Goal: Task Accomplishment & Management: Manage account settings

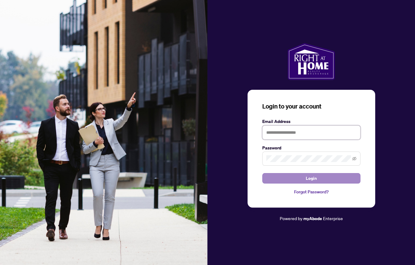
type input "**********"
click at [308, 177] on span "Login" at bounding box center [311, 178] width 11 height 10
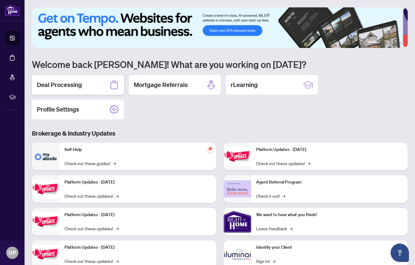
click at [88, 84] on div "Deal Processing" at bounding box center [78, 85] width 92 height 20
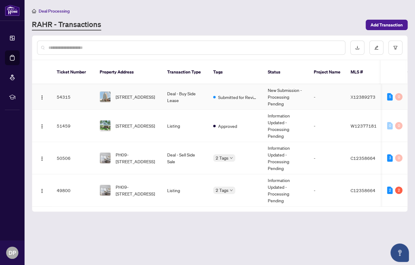
click at [206, 87] on td "Deal - Buy Side Lease" at bounding box center [185, 96] width 46 height 25
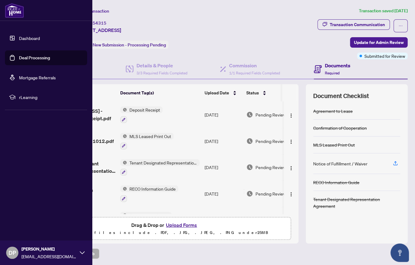
click at [27, 36] on link "Dashboard" at bounding box center [29, 38] width 21 height 6
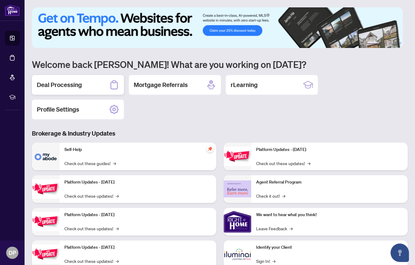
click at [90, 81] on div "Deal Processing" at bounding box center [78, 85] width 92 height 20
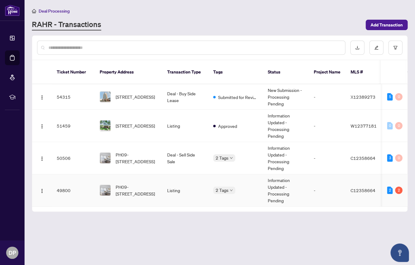
click at [161, 179] on td "PH09-[STREET_ADDRESS]" at bounding box center [129, 190] width 68 height 32
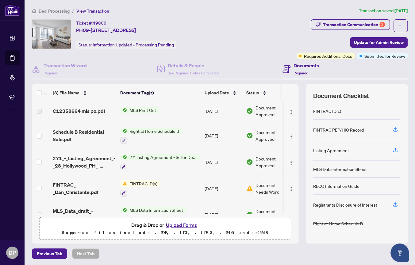
scroll to position [92, 0]
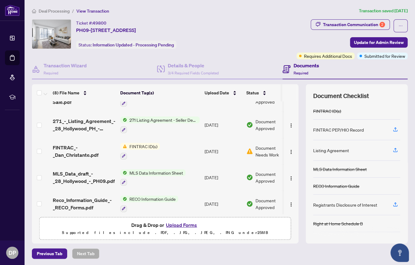
click at [229, 148] on td "[DATE]" at bounding box center [223, 151] width 42 height 26
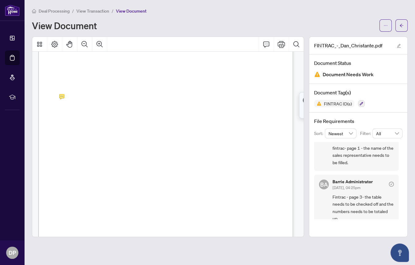
scroll to position [24, 0]
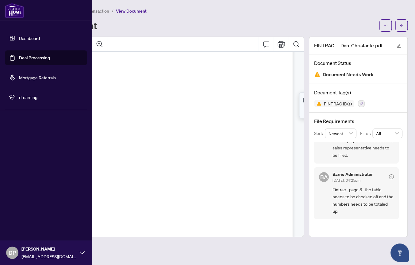
click at [31, 38] on link "Dashboard" at bounding box center [29, 38] width 21 height 6
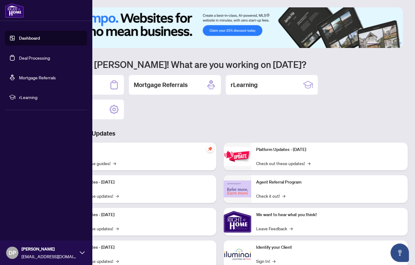
click at [34, 57] on link "Deal Processing" at bounding box center [34, 58] width 31 height 6
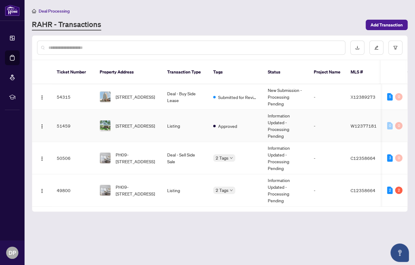
click at [175, 116] on td "Listing" at bounding box center [185, 126] width 46 height 32
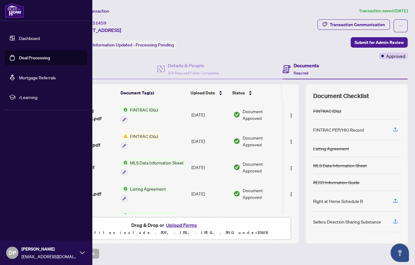
click at [22, 56] on link "Deal Processing" at bounding box center [34, 58] width 31 height 6
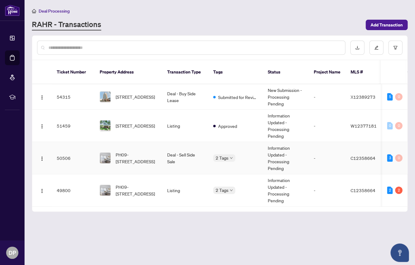
click at [197, 149] on td "Deal - Sell Side Sale" at bounding box center [185, 158] width 46 height 32
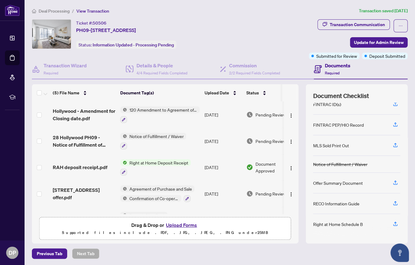
scroll to position [0, 0]
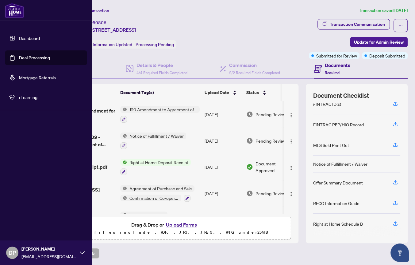
click at [33, 56] on link "Deal Processing" at bounding box center [34, 58] width 31 height 6
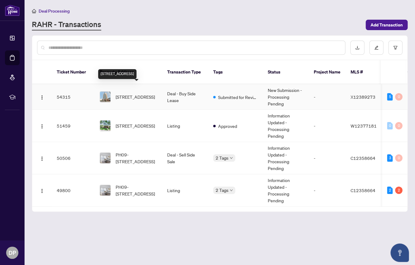
click at [155, 93] on span "[STREET_ADDRESS]" at bounding box center [135, 96] width 39 height 7
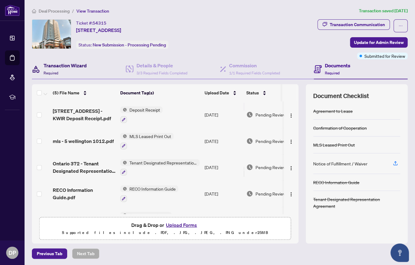
click at [79, 65] on h4 "Transaction Wizard" at bounding box center [65, 65] width 43 height 7
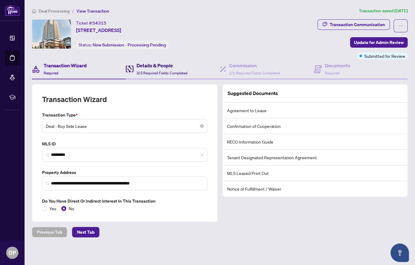
click at [149, 65] on h4 "Details & People" at bounding box center [162, 65] width 51 height 7
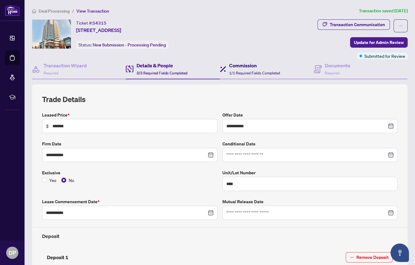
click at [240, 65] on h4 "Commission" at bounding box center [254, 65] width 51 height 7
